Goal: Transaction & Acquisition: Purchase product/service

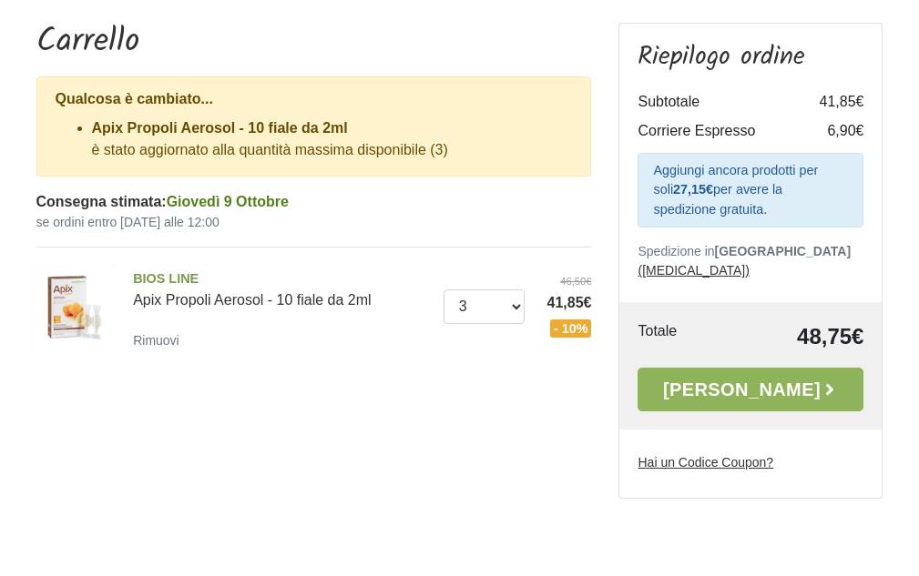
scroll to position [182, 0]
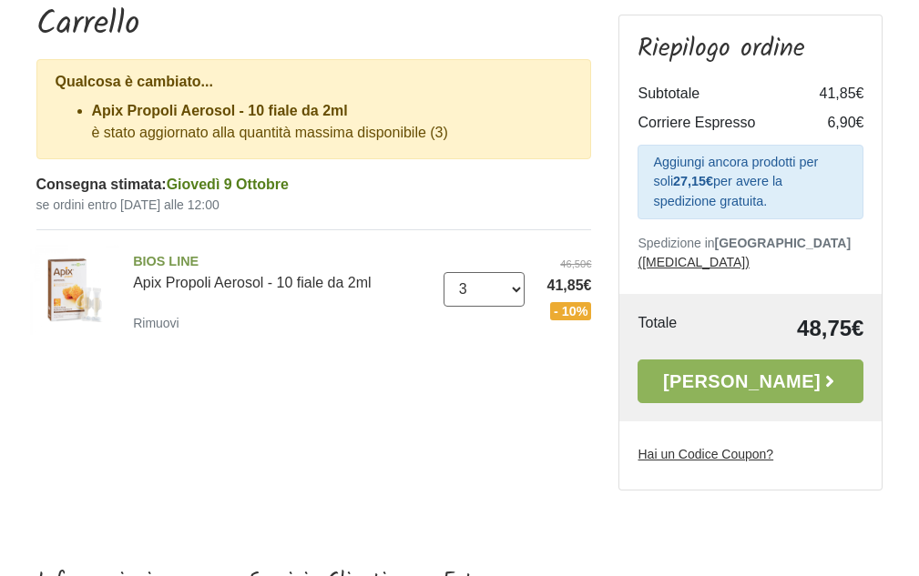
click at [518, 294] on select "0 ([GEOGRAPHIC_DATA]) 1 2 3" at bounding box center [483, 289] width 81 height 35
select select "2"
click at [443, 272] on select "0 ([GEOGRAPHIC_DATA]) 1 2 3" at bounding box center [483, 289] width 81 height 35
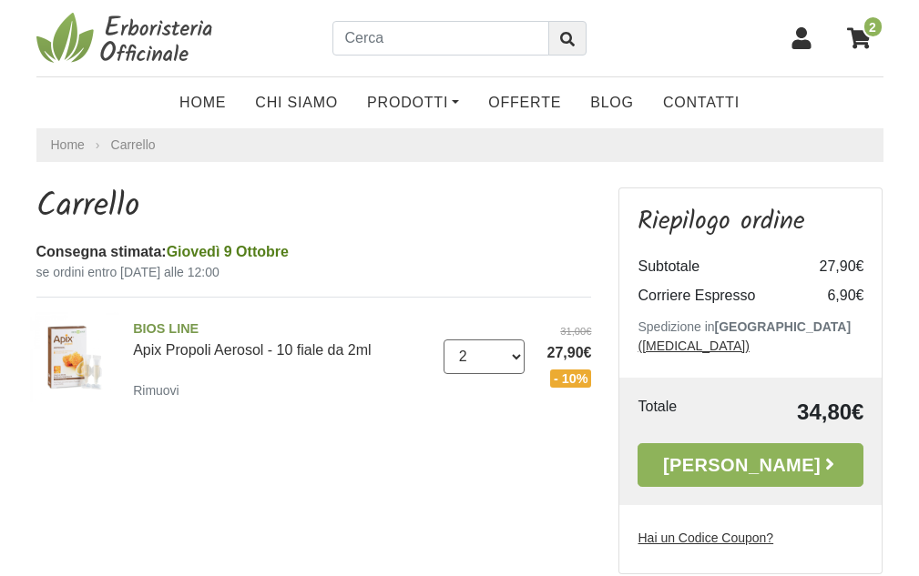
click at [514, 362] on select "0 ([GEOGRAPHIC_DATA]) 1 2 3" at bounding box center [483, 357] width 81 height 35
select select "1"
click at [443, 340] on select "0 ([GEOGRAPHIC_DATA]) 1 2 3" at bounding box center [483, 357] width 81 height 35
click at [514, 361] on select "0 ([GEOGRAPHIC_DATA]) 1 2 3" at bounding box center [483, 357] width 81 height 35
select select "2"
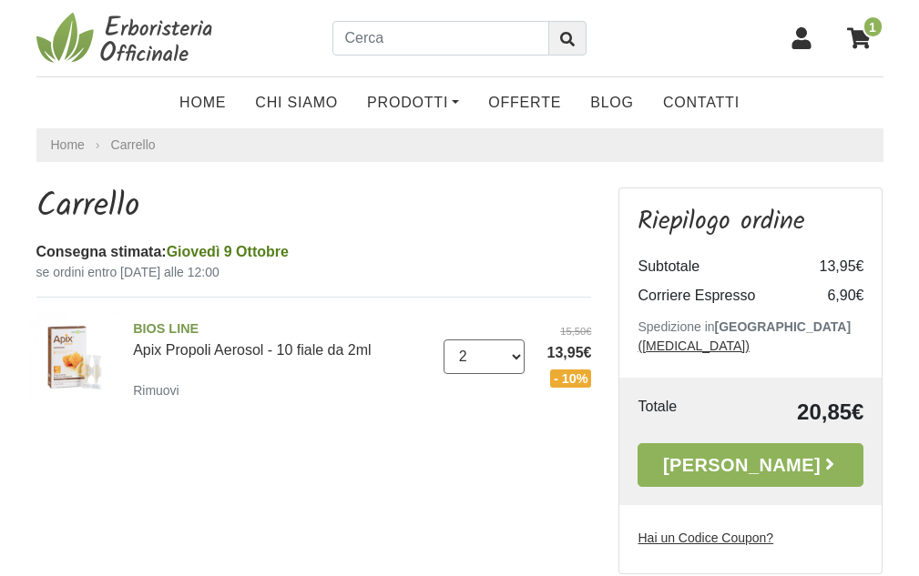
click at [443, 340] on select "0 ([GEOGRAPHIC_DATA]) 1 2 3" at bounding box center [483, 357] width 81 height 35
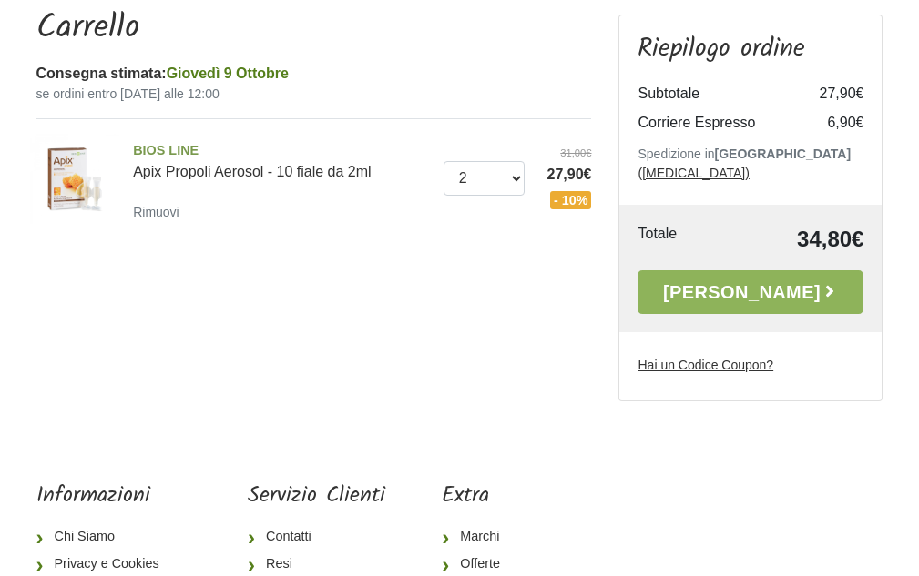
scroll to position [182, 0]
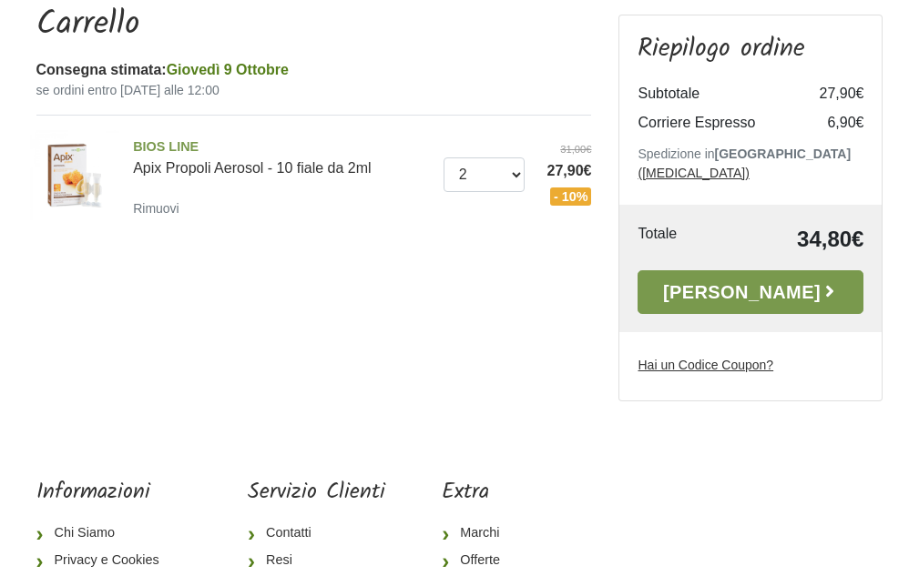
click at [718, 273] on link "[PERSON_NAME]" at bounding box center [750, 292] width 226 height 44
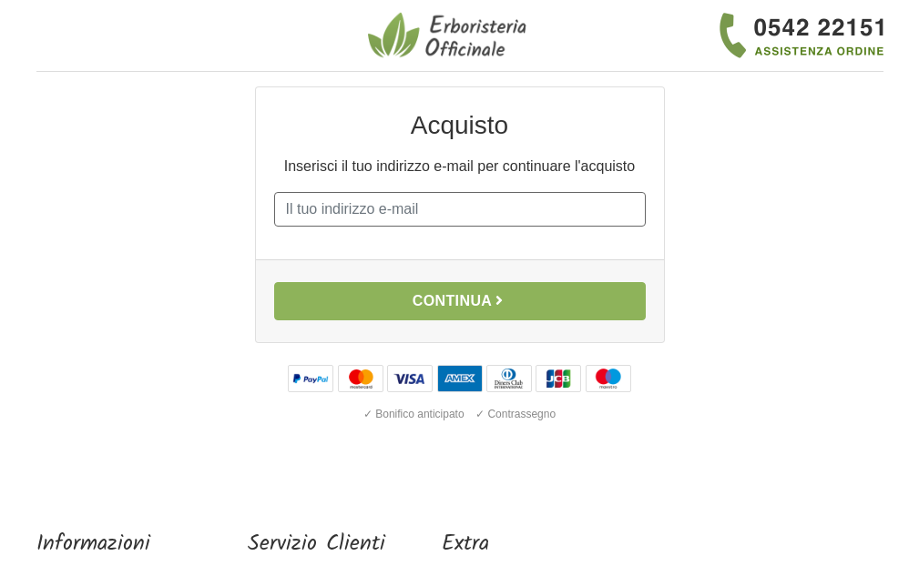
click at [506, 193] on input "E-mail" at bounding box center [460, 209] width 372 height 35
type input "[EMAIL_ADDRESS][DOMAIN_NAME]"
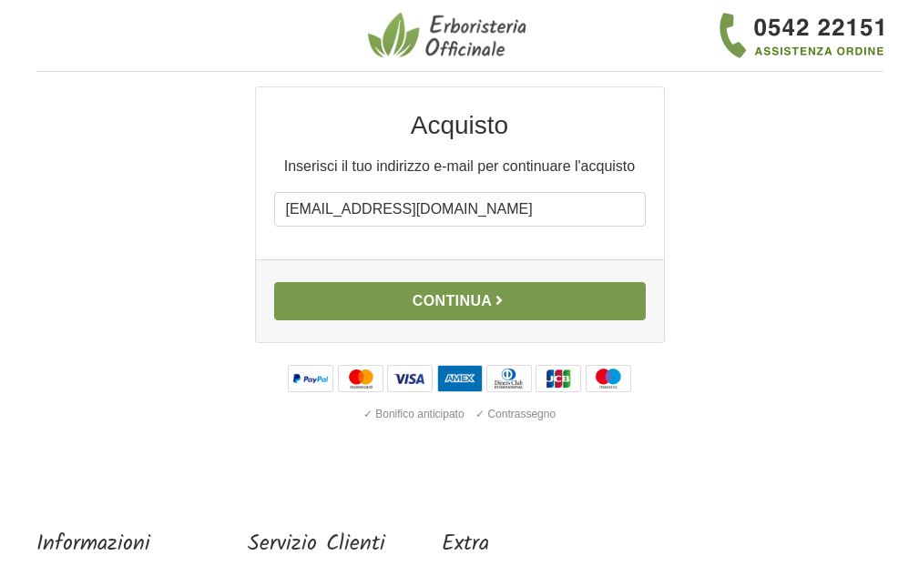
click at [480, 285] on button "Continua" at bounding box center [460, 301] width 372 height 38
